Goal: Task Accomplishment & Management: Manage account settings

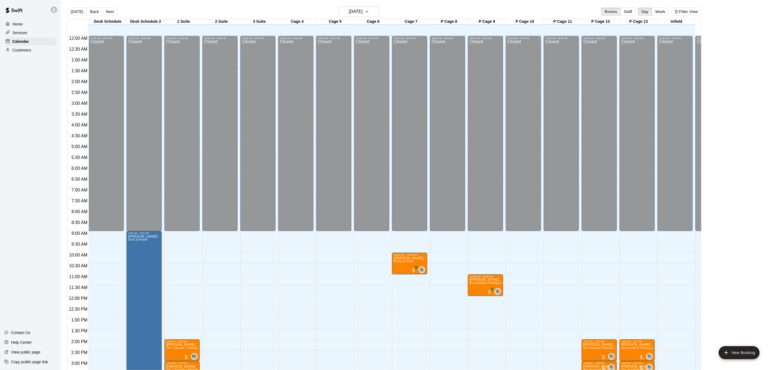
scroll to position [164, 0]
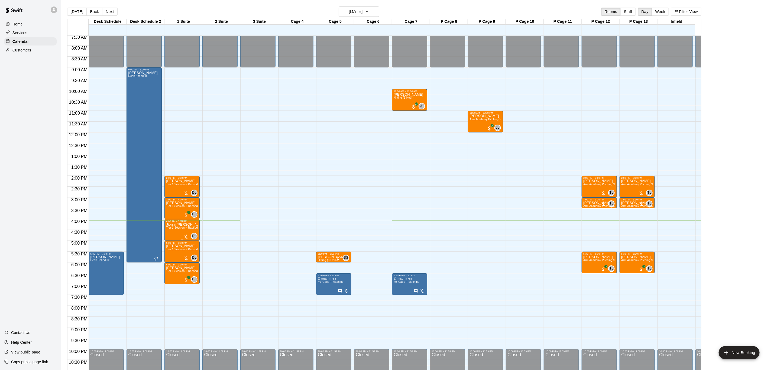
click at [188, 229] on span "Tier 1 Session + Rapsodo" at bounding box center [182, 227] width 33 height 3
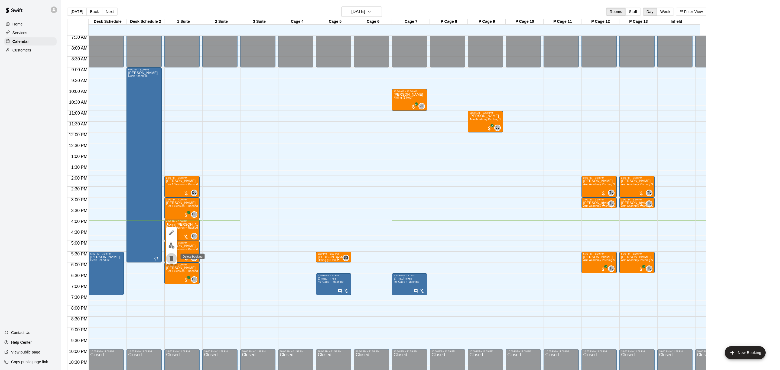
click at [175, 256] on button "delete" at bounding box center [171, 258] width 11 height 11
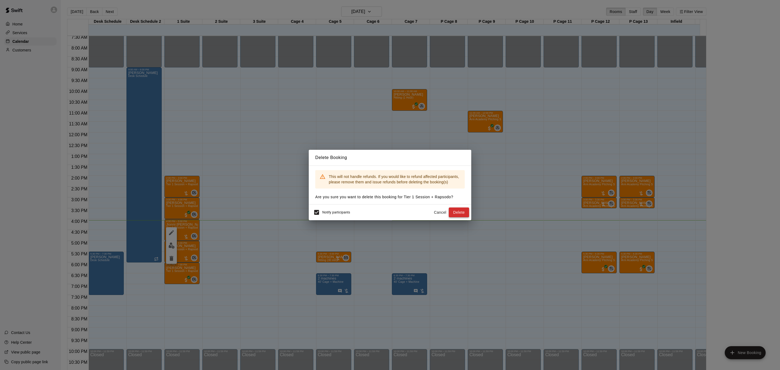
click at [460, 213] on button "Delete" at bounding box center [459, 212] width 20 height 10
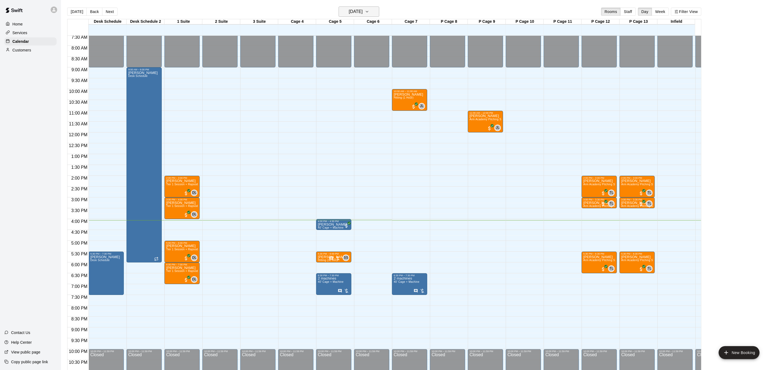
click at [349, 9] on h6 "[DATE]" at bounding box center [356, 12] width 14 height 8
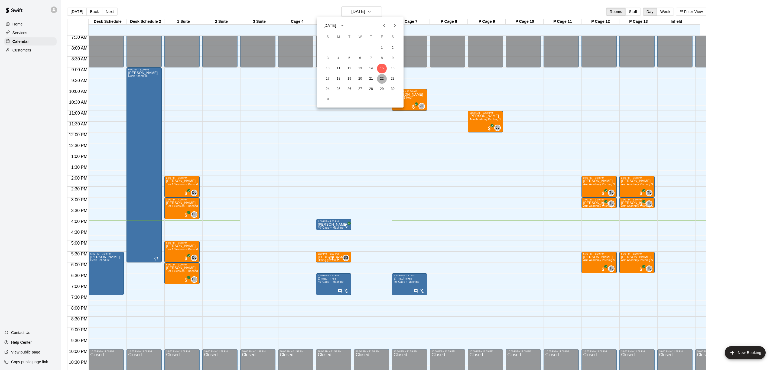
click at [382, 80] on button "22" at bounding box center [382, 79] width 10 height 10
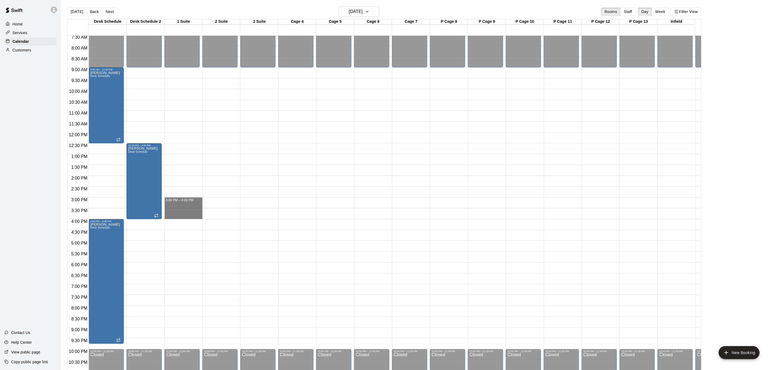
drag, startPoint x: 180, startPoint y: 199, endPoint x: 180, endPoint y: 215, distance: 15.7
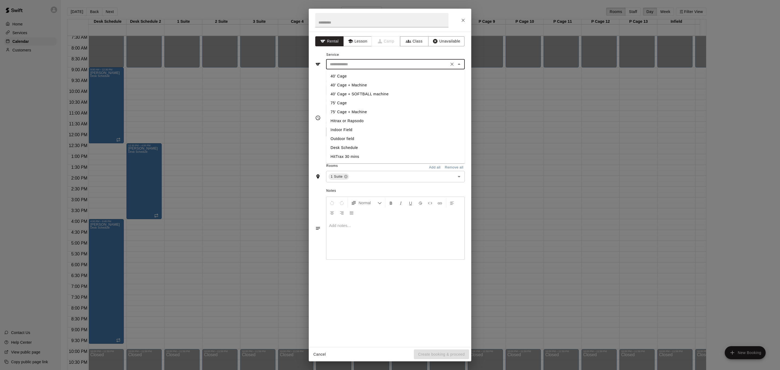
click at [386, 63] on input "text" at bounding box center [387, 64] width 119 height 7
click at [359, 42] on button "Lesson" at bounding box center [357, 41] width 28 height 10
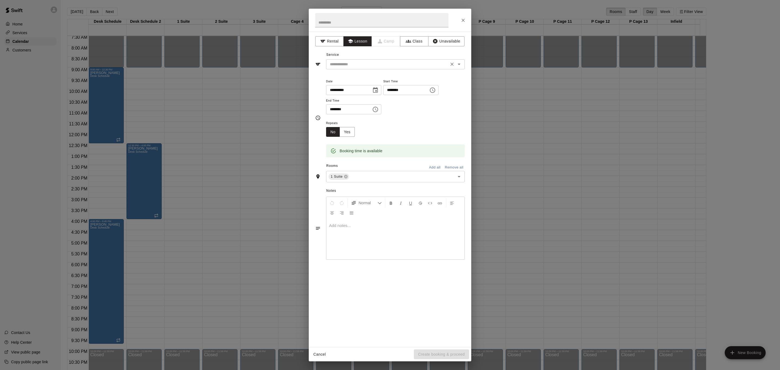
click at [392, 63] on input "text" at bounding box center [387, 64] width 119 height 7
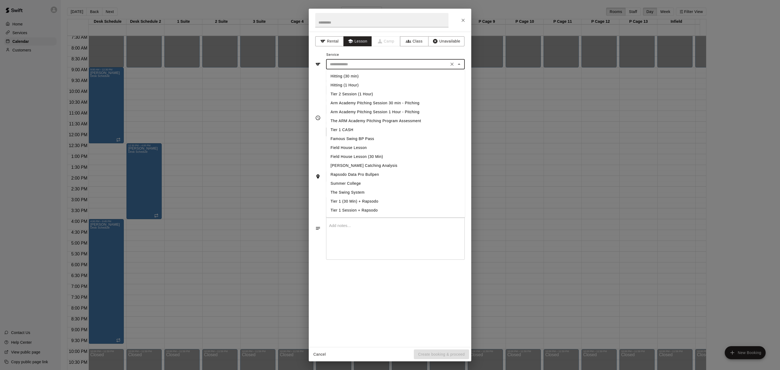
click at [361, 207] on li "Tier 1 Session + Rapsodo" at bounding box center [395, 210] width 139 height 9
type input "**********"
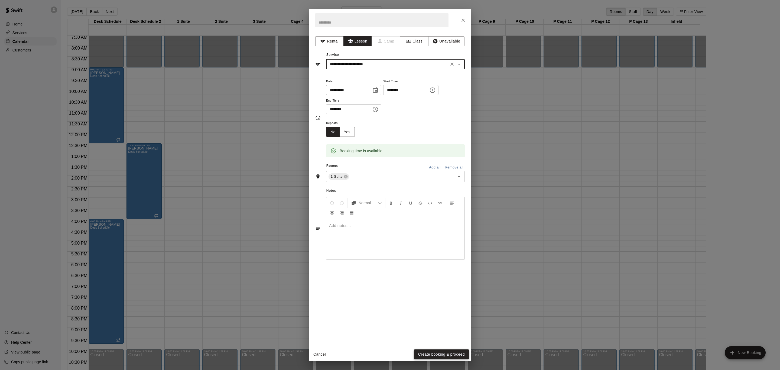
click at [458, 353] on button "Create booking & proceed" at bounding box center [441, 354] width 55 height 10
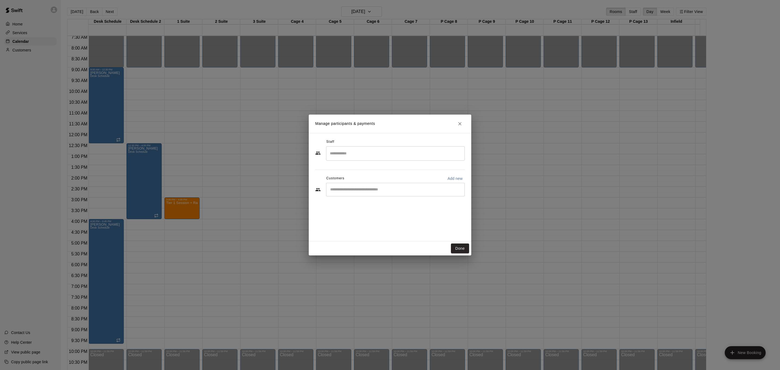
click at [368, 159] on div "​" at bounding box center [395, 153] width 139 height 14
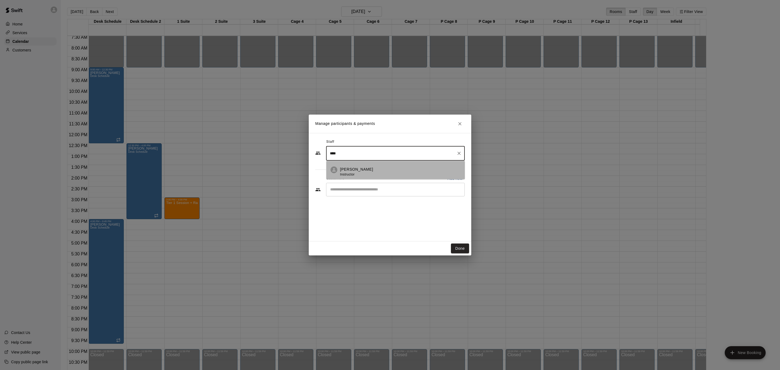
click at [373, 171] on div "[PERSON_NAME] Instructor" at bounding box center [400, 172] width 121 height 11
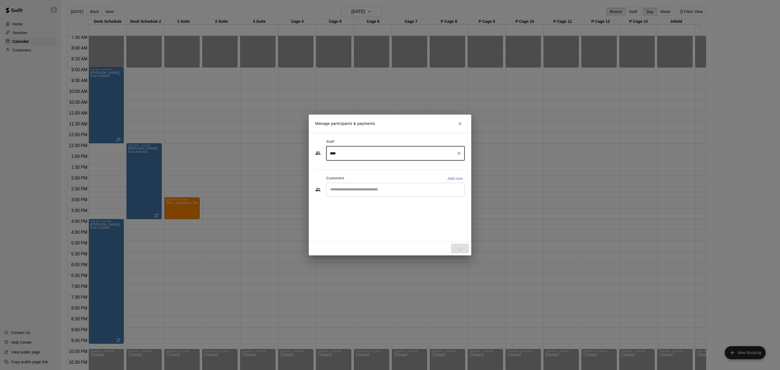
type input "****"
click at [370, 189] on input "Start typing to search customers..." at bounding box center [396, 189] width 134 height 5
type input "****"
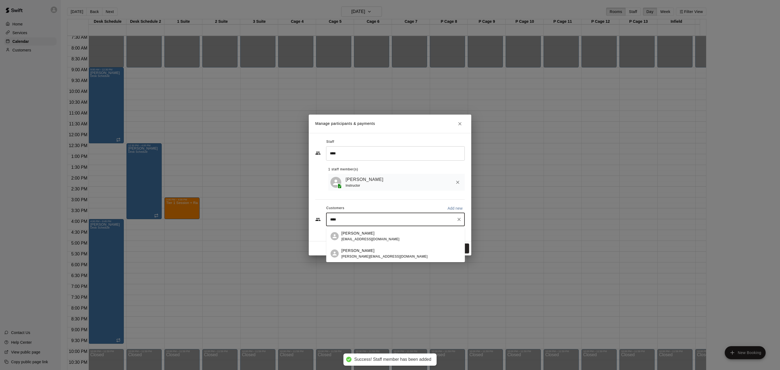
click at [369, 232] on div "[PERSON_NAME]" at bounding box center [371, 234] width 58 height 6
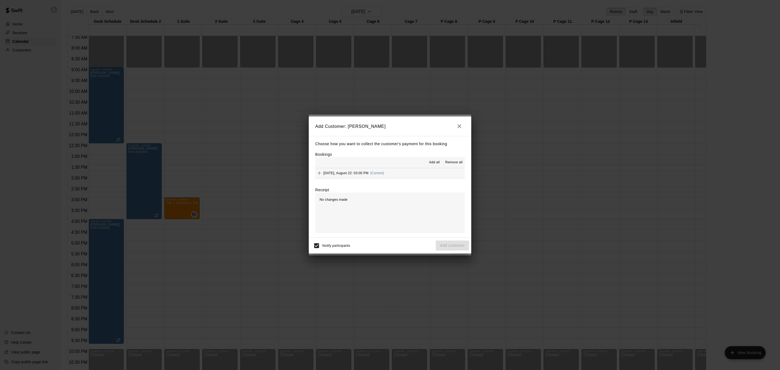
click at [431, 161] on span "Add all" at bounding box center [434, 162] width 11 height 5
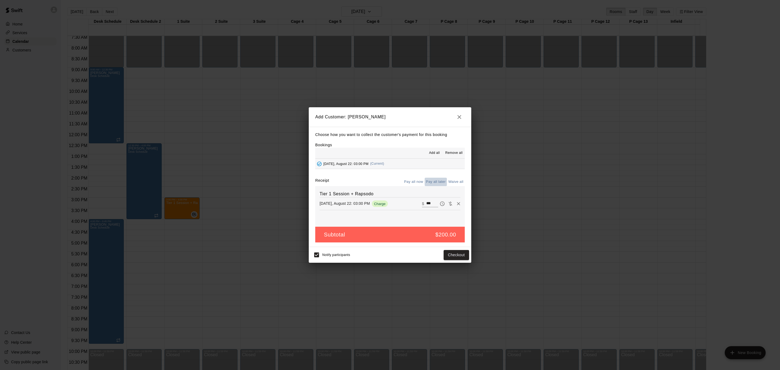
click at [434, 181] on button "Pay all later" at bounding box center [436, 182] width 22 height 8
click at [453, 256] on button "Add customer" at bounding box center [452, 255] width 33 height 10
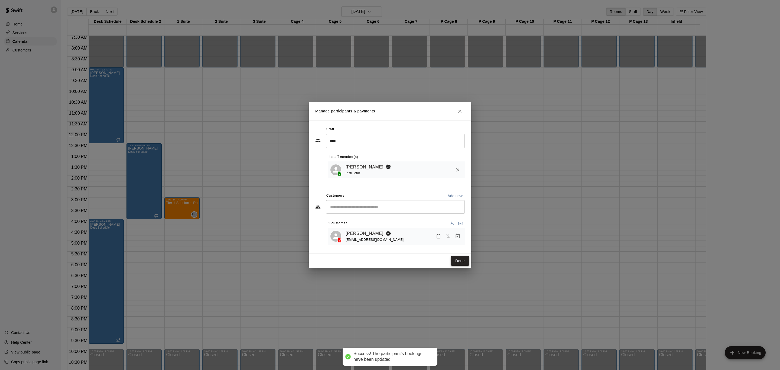
click at [460, 259] on button "Done" at bounding box center [460, 261] width 18 height 10
